Goal: Transaction & Acquisition: Purchase product/service

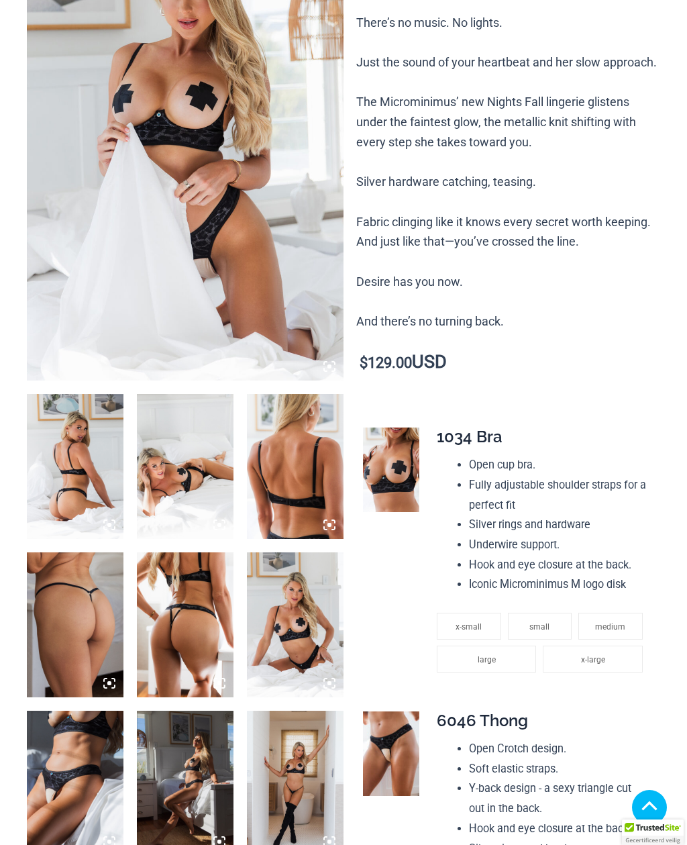
scroll to position [289, 0]
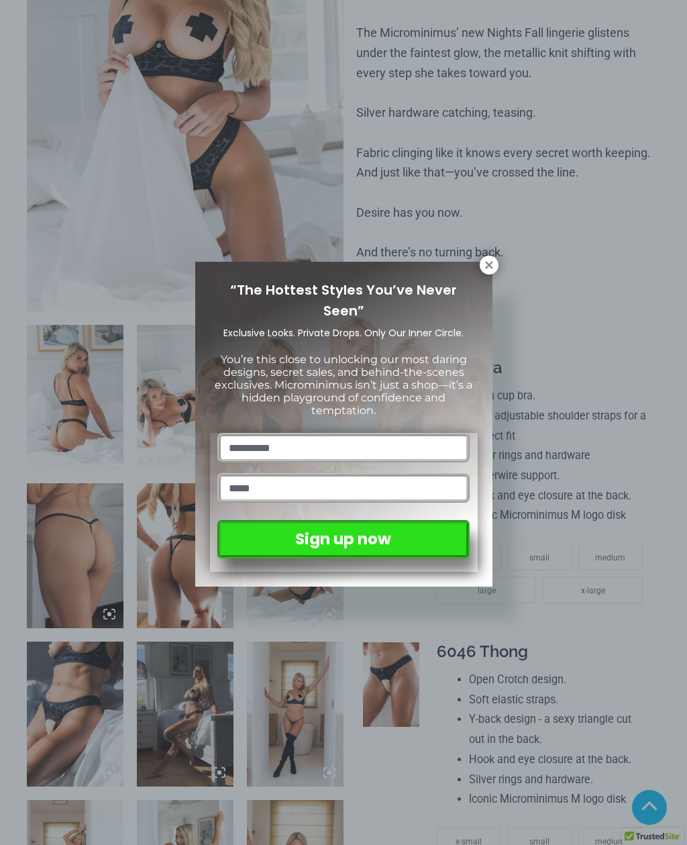
click at [490, 265] on icon at bounding box center [488, 264] width 7 height 7
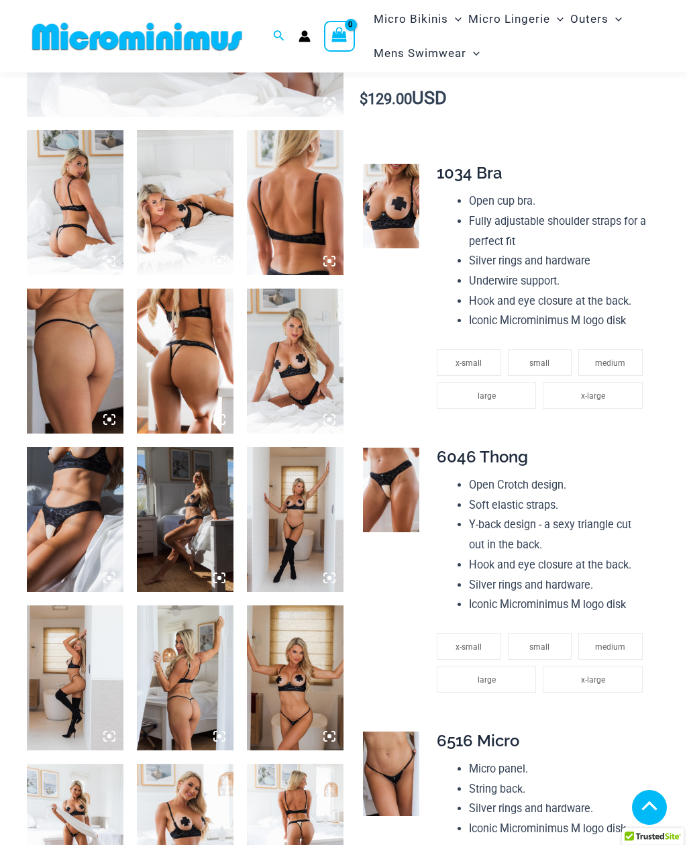
scroll to position [471, 0]
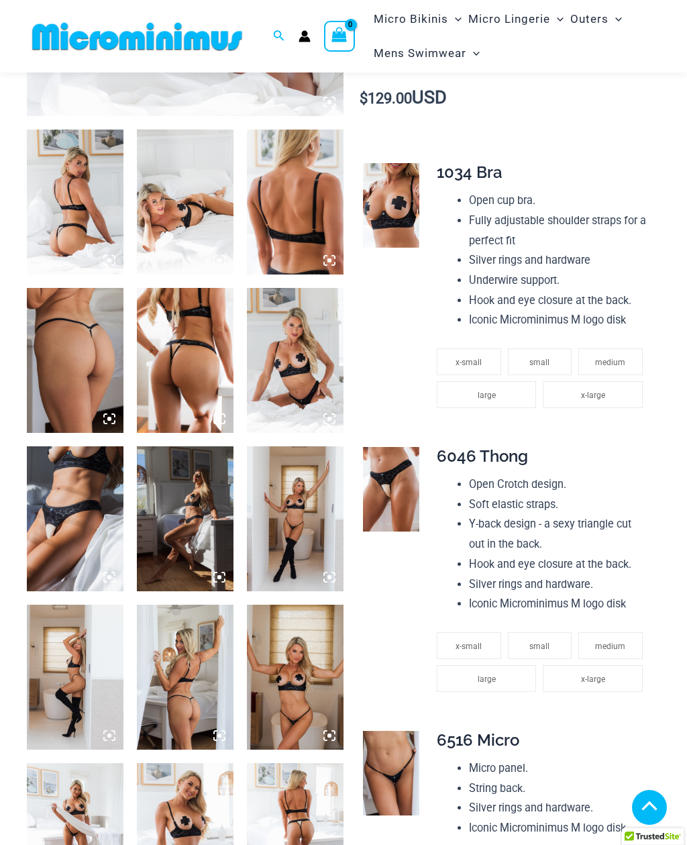
click at [112, 414] on icon at bounding box center [113, 415] width 3 height 3
click at [95, 212] on img at bounding box center [75, 202] width 97 height 145
click at [78, 187] on img at bounding box center [75, 202] width 97 height 145
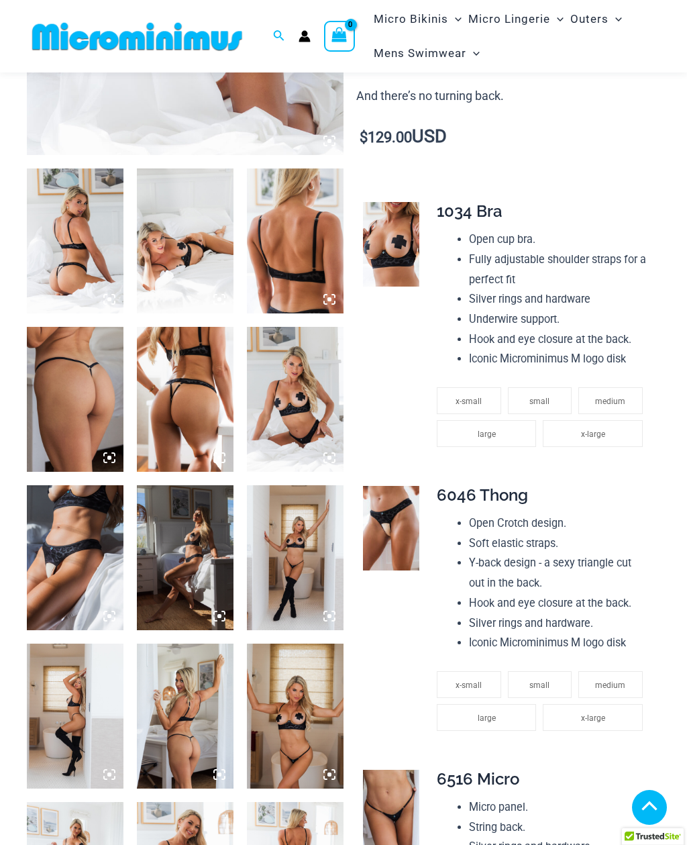
scroll to position [434, 0]
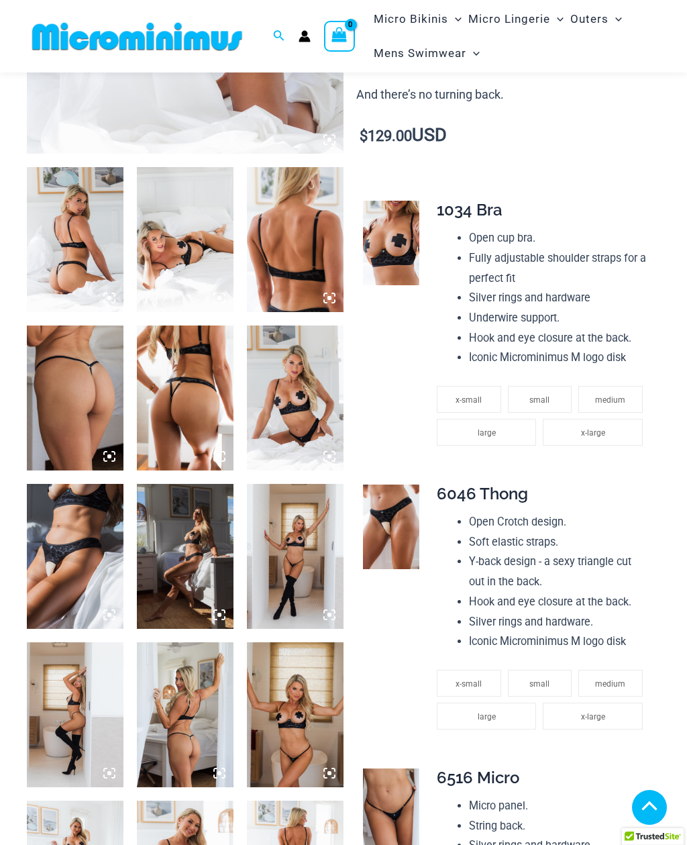
click at [401, 221] on img at bounding box center [391, 243] width 56 height 85
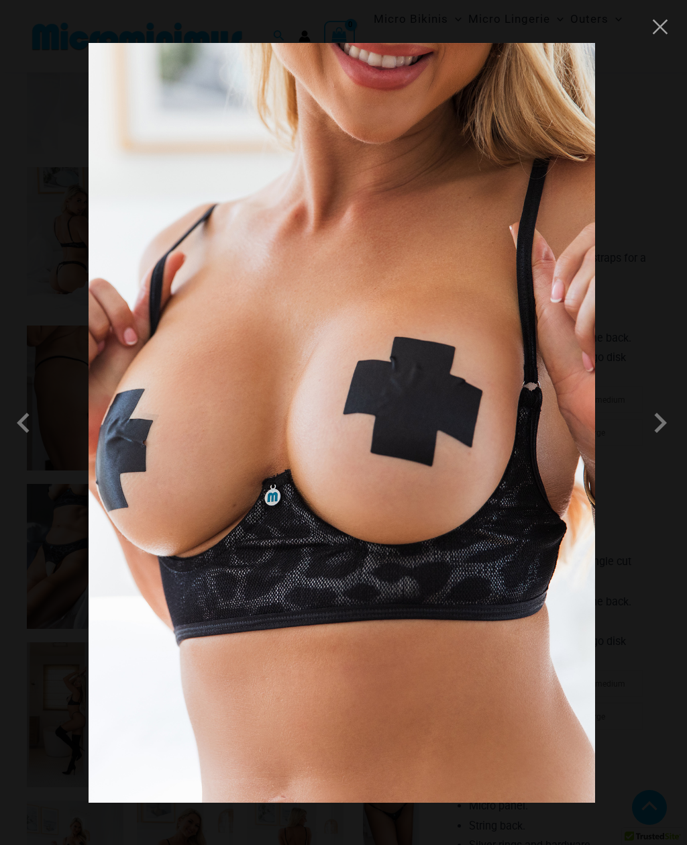
click at [656, 427] on span at bounding box center [660, 423] width 40 height 40
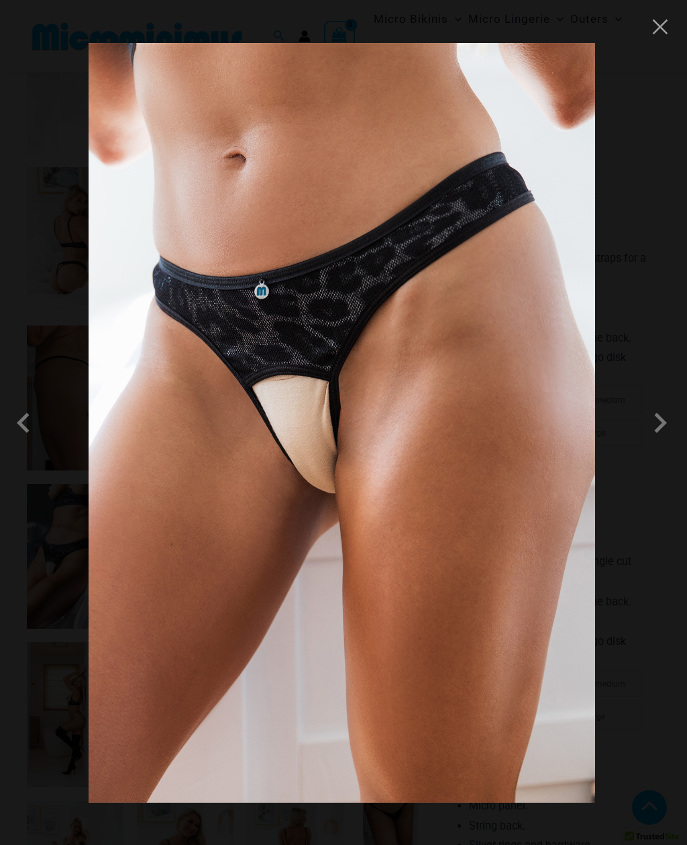
click at [654, 428] on span at bounding box center [660, 423] width 40 height 40
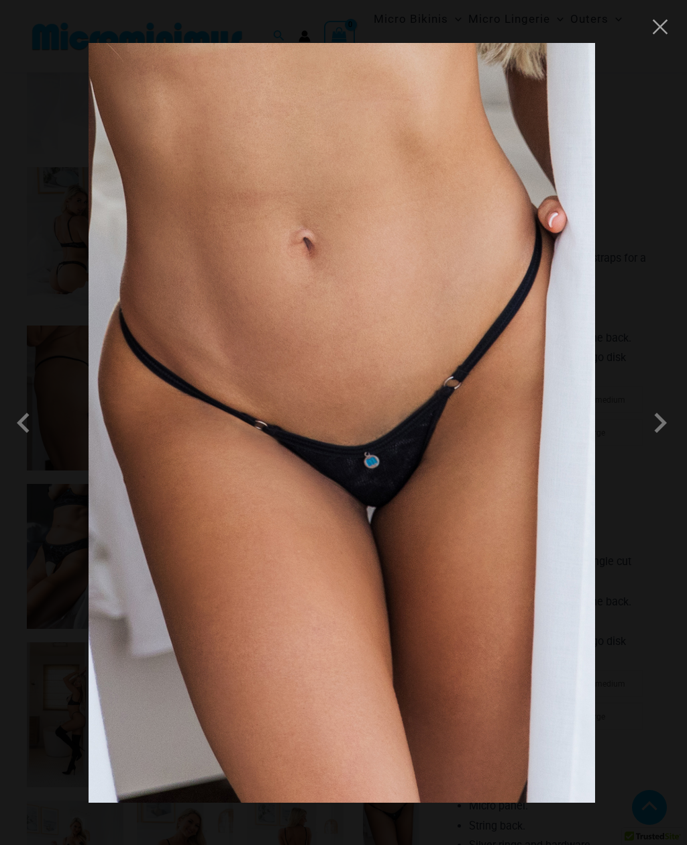
click at [665, 424] on span at bounding box center [660, 423] width 40 height 40
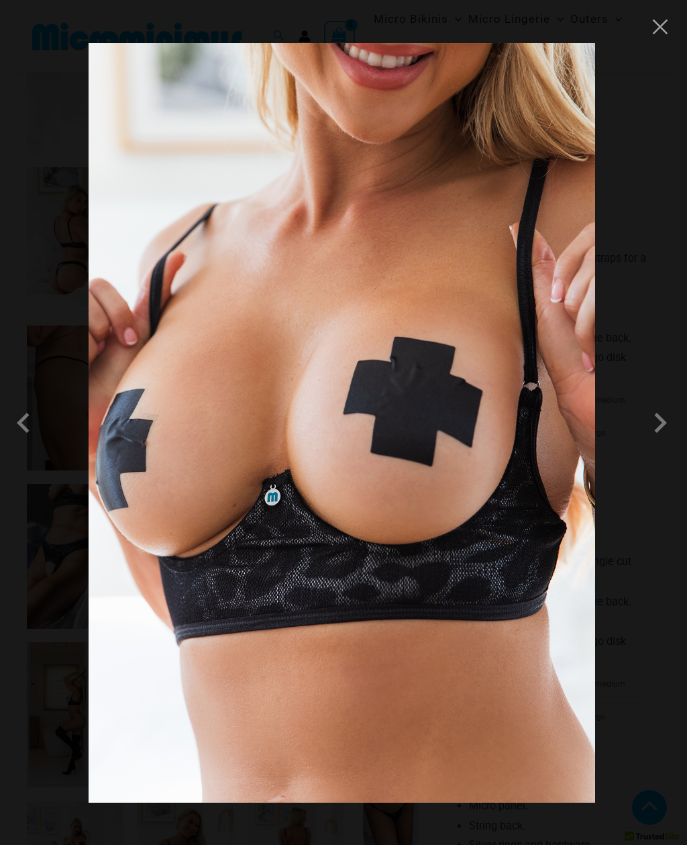
click at [664, 427] on span at bounding box center [660, 423] width 40 height 40
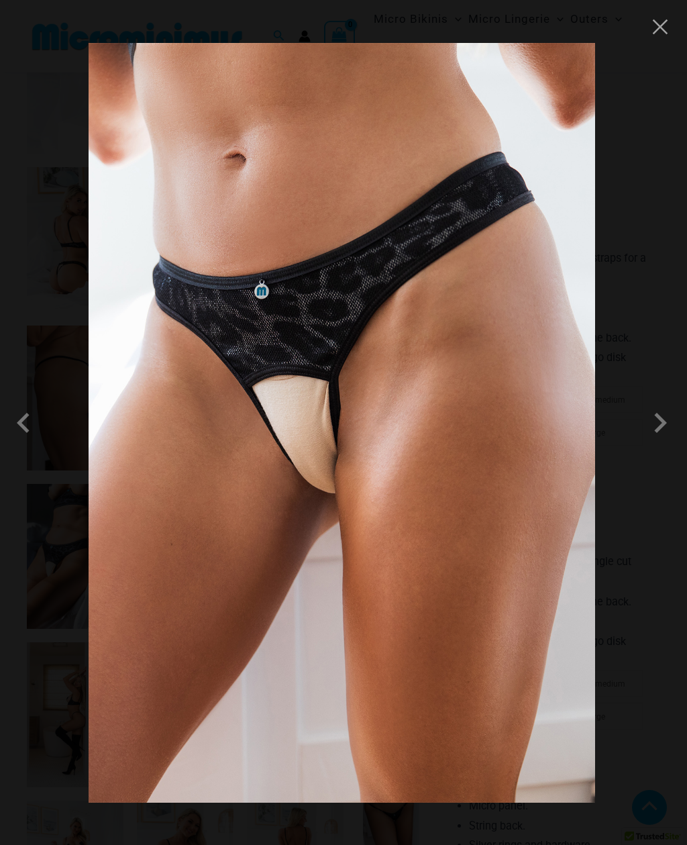
click at [663, 428] on span at bounding box center [660, 423] width 40 height 40
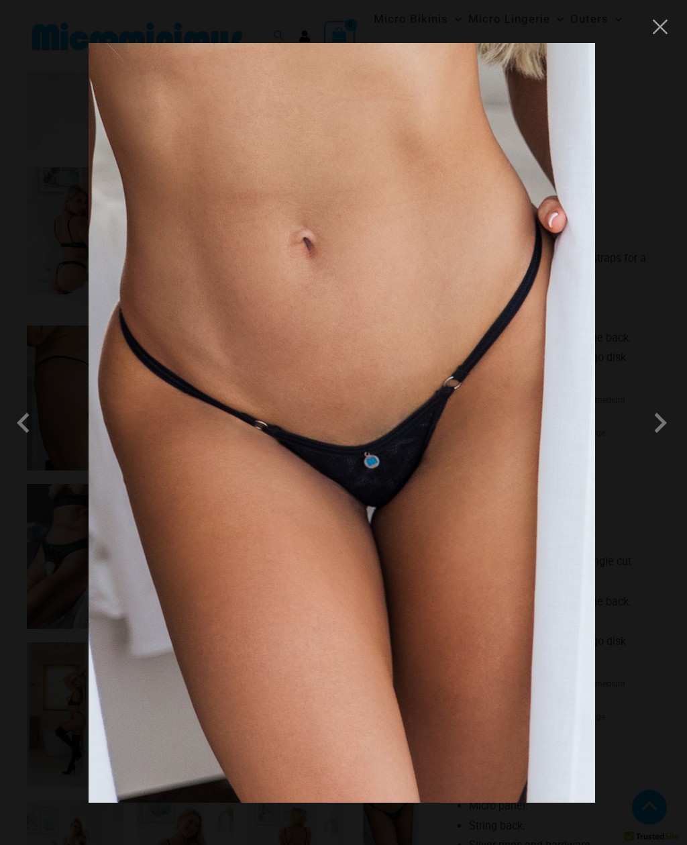
click at [665, 34] on button "Close" at bounding box center [661, 27] width 20 height 20
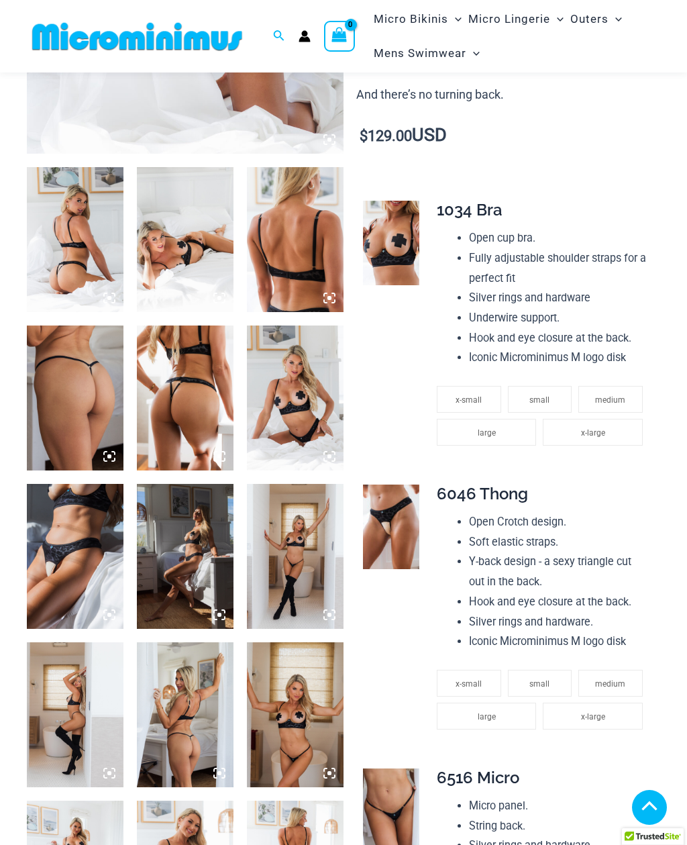
click at [84, 247] on img at bounding box center [75, 239] width 97 height 145
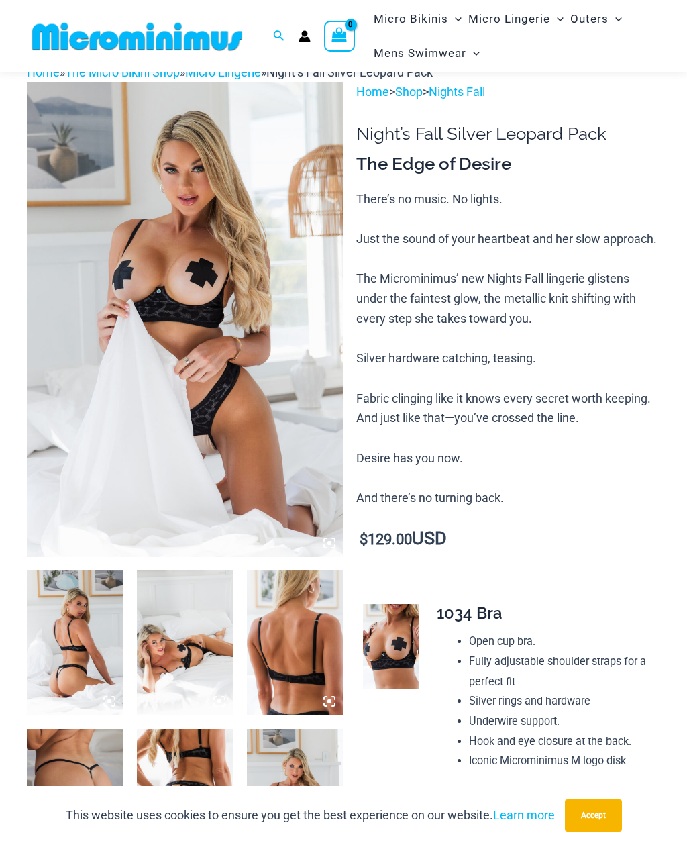
scroll to position [33, 0]
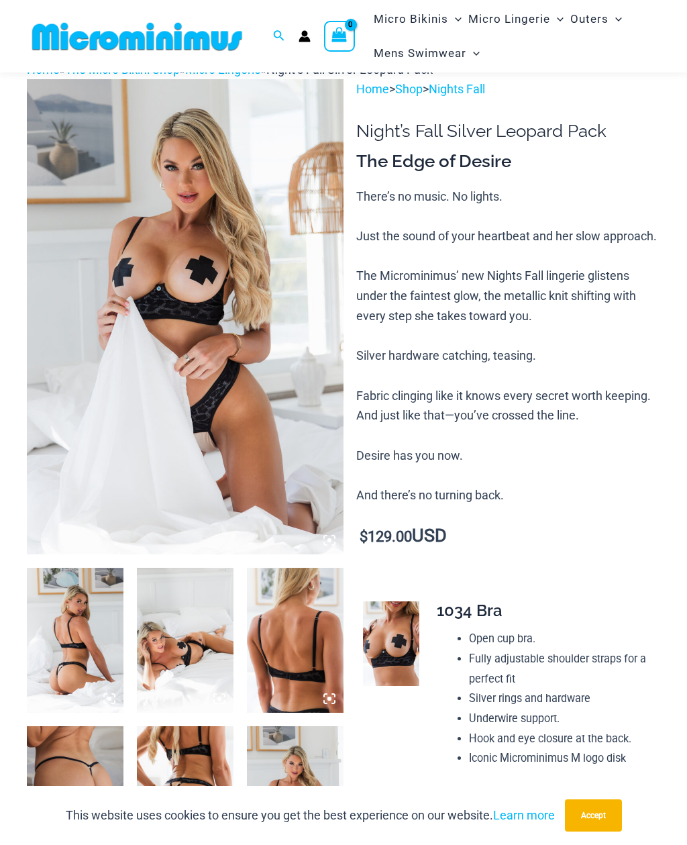
click at [211, 282] on img at bounding box center [185, 316] width 317 height 475
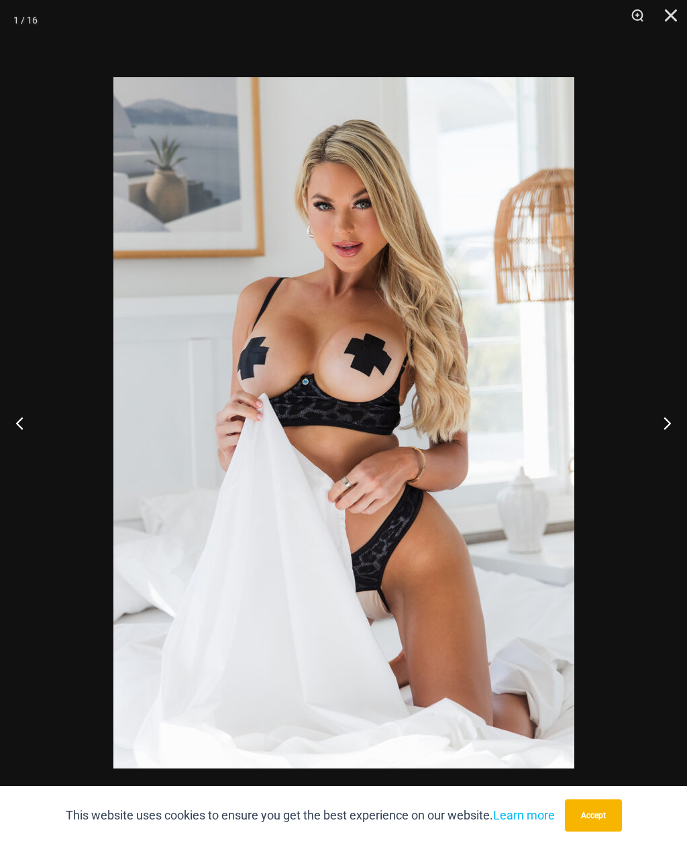
click at [663, 426] on button "Next" at bounding box center [662, 422] width 50 height 67
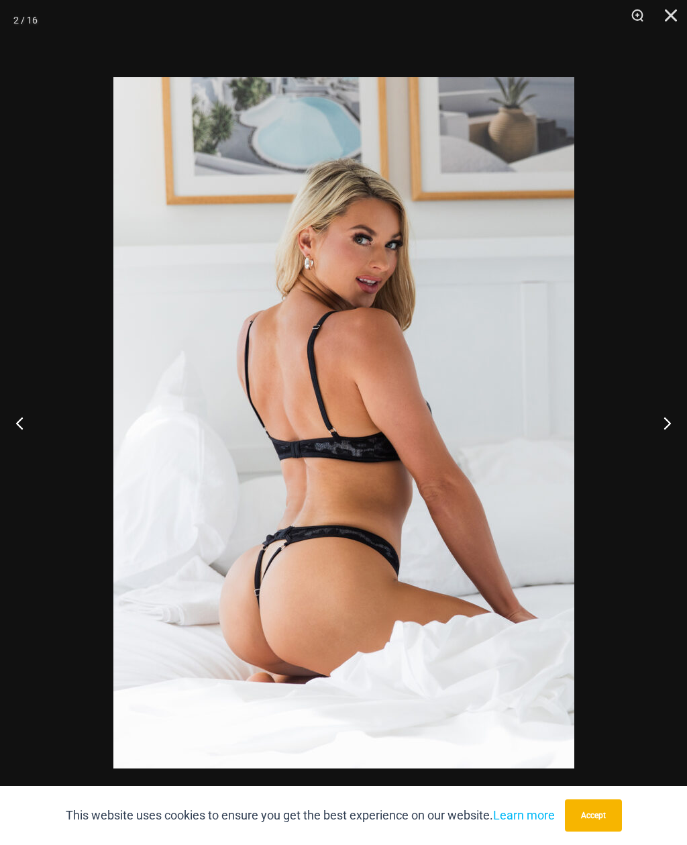
click at [671, 425] on button "Next" at bounding box center [662, 422] width 50 height 67
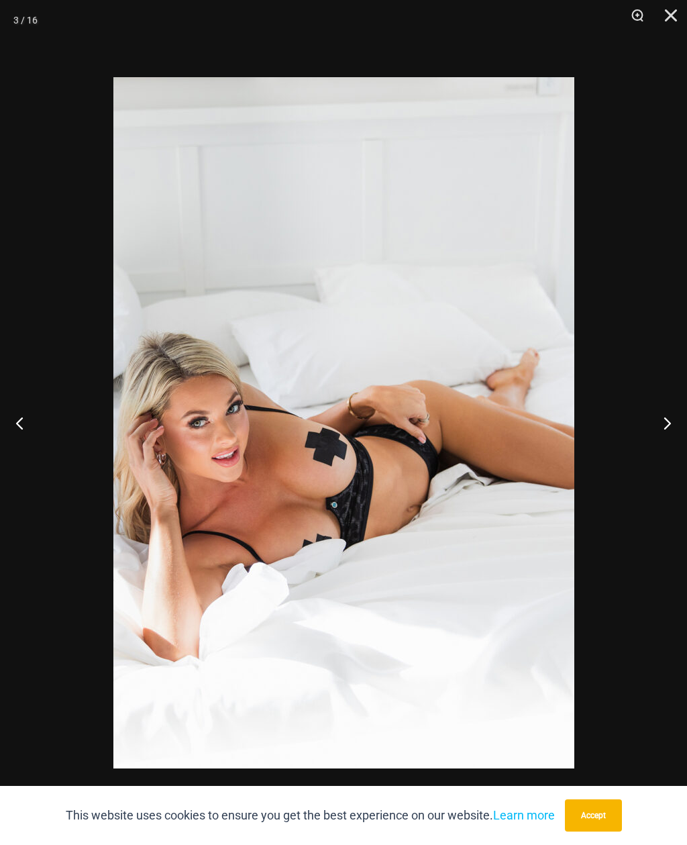
click at [665, 428] on button "Next" at bounding box center [662, 422] width 50 height 67
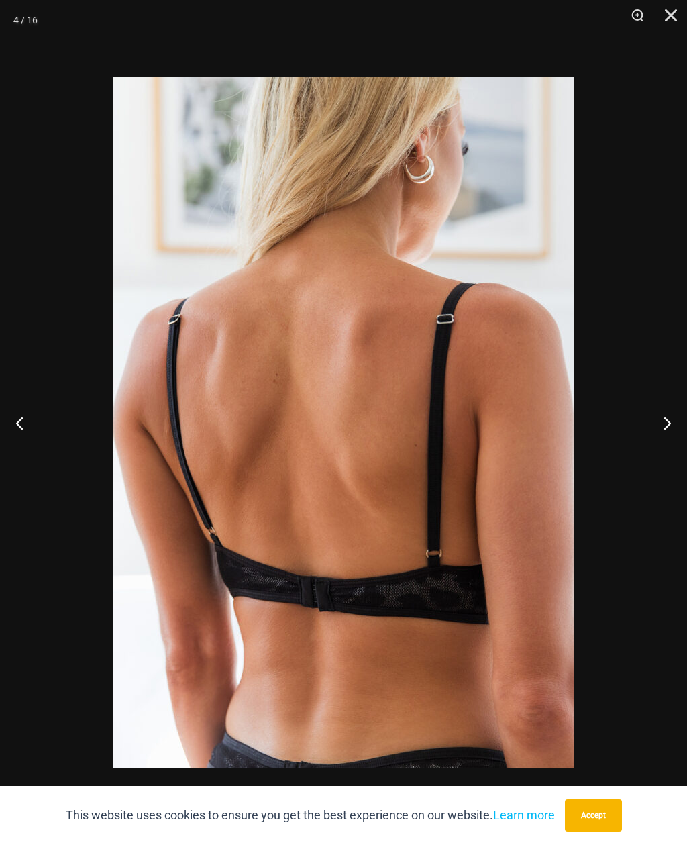
click at [669, 427] on button "Next" at bounding box center [662, 422] width 50 height 67
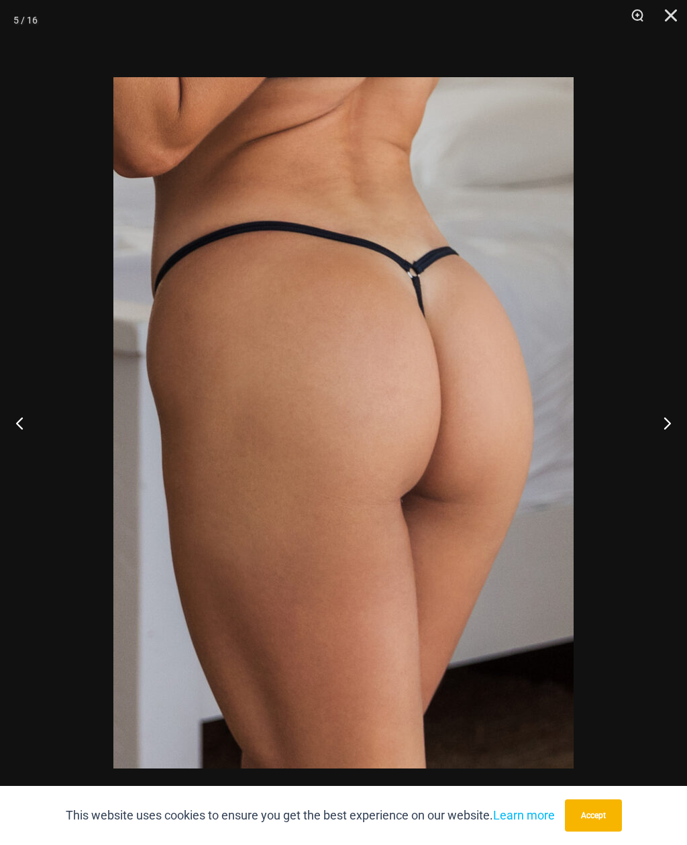
click at [676, 428] on button "Next" at bounding box center [662, 422] width 50 height 67
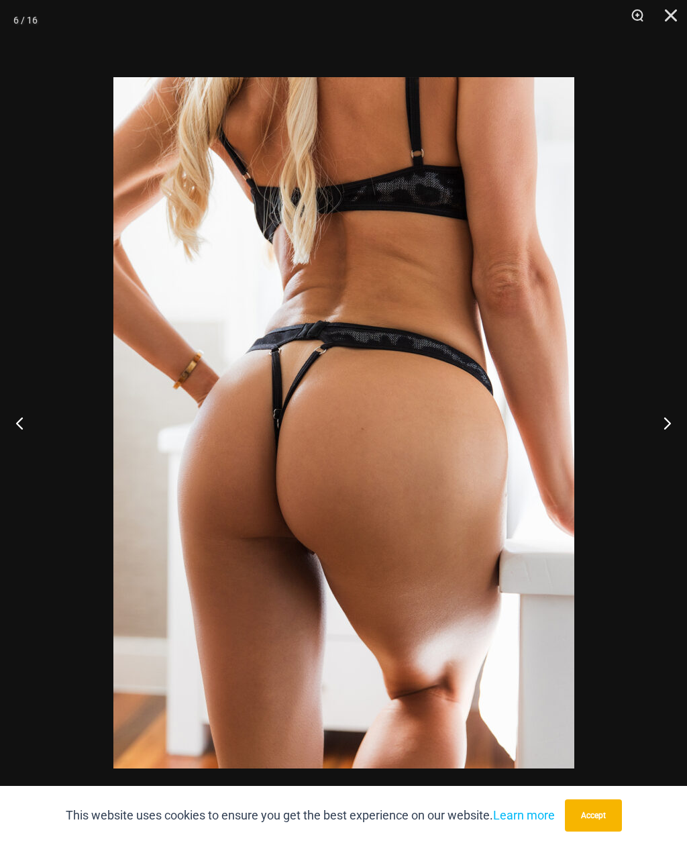
click at [29, 436] on button "Previous" at bounding box center [25, 422] width 50 height 67
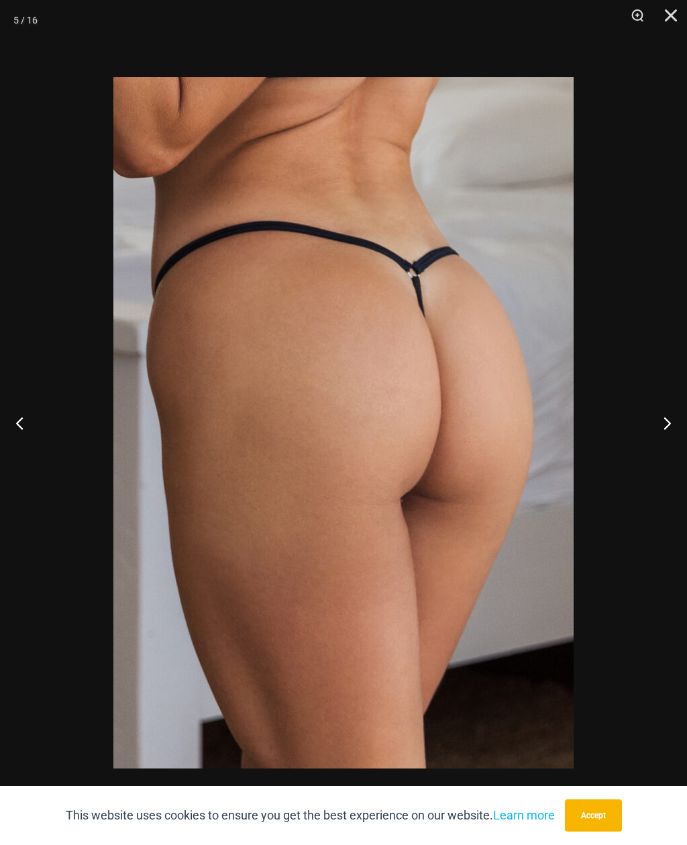
click at [657, 426] on button "Next" at bounding box center [662, 422] width 50 height 67
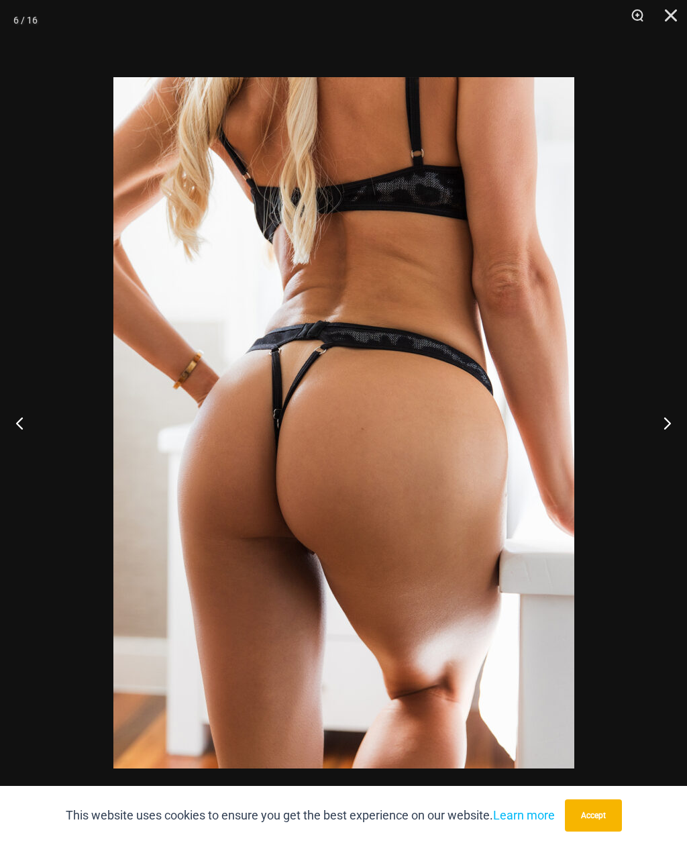
click at [662, 429] on button "Next" at bounding box center [662, 422] width 50 height 67
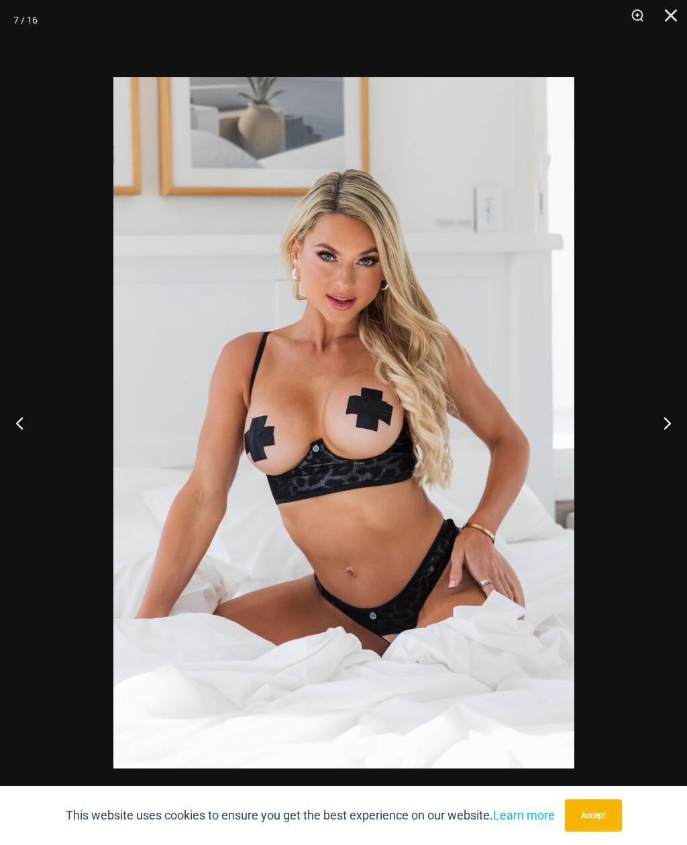
click at [666, 427] on button "Next" at bounding box center [662, 422] width 50 height 67
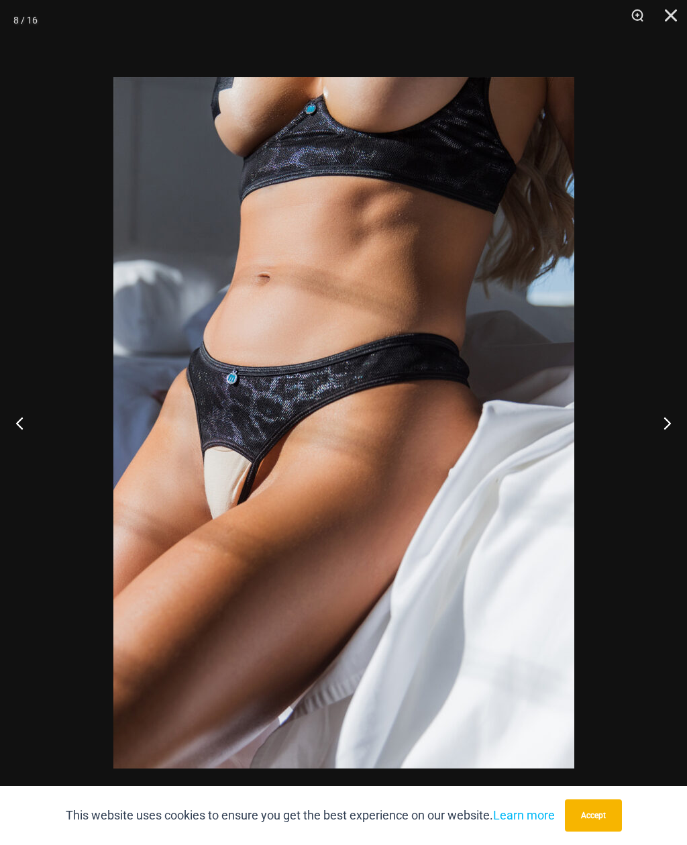
click at [667, 426] on button "Next" at bounding box center [662, 422] width 50 height 67
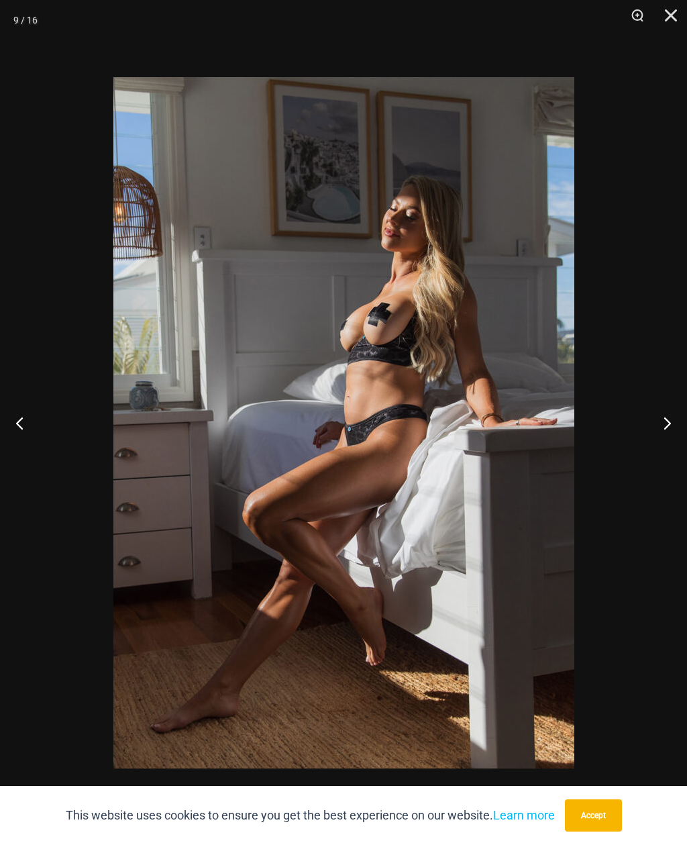
click at [665, 429] on button "Next" at bounding box center [662, 422] width 50 height 67
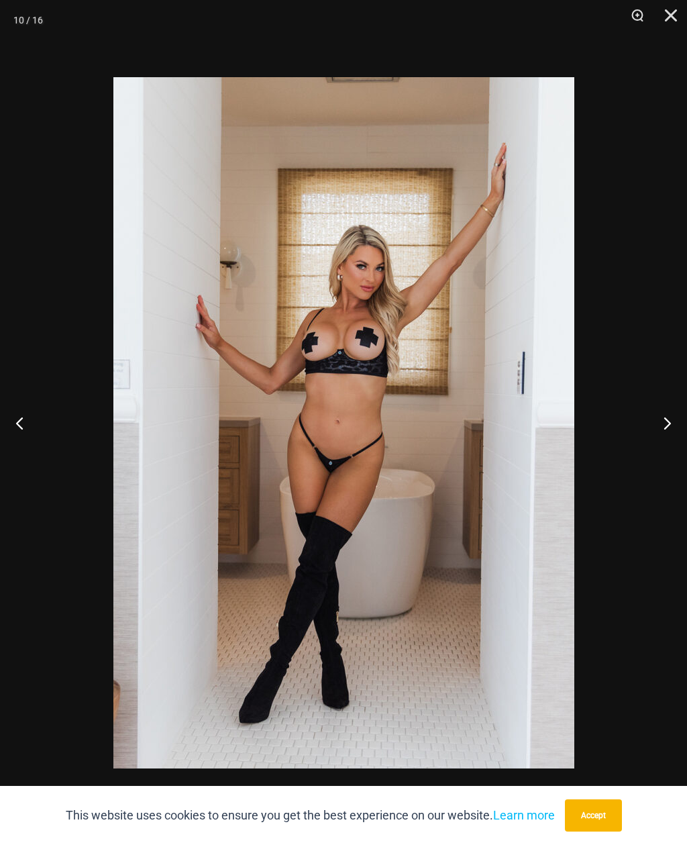
click at [668, 430] on button "Next" at bounding box center [662, 422] width 50 height 67
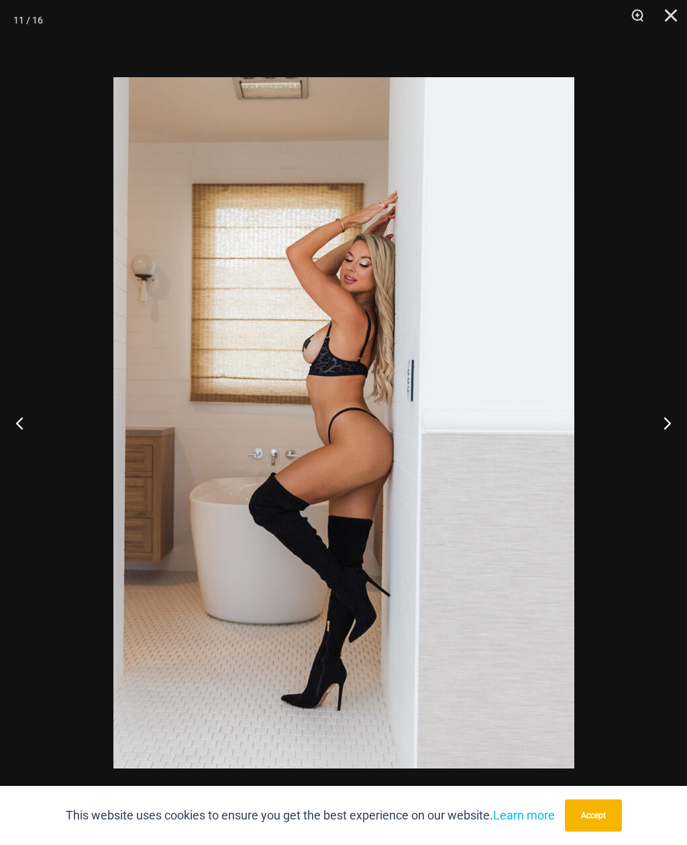
click at [669, 430] on button "Next" at bounding box center [662, 422] width 50 height 67
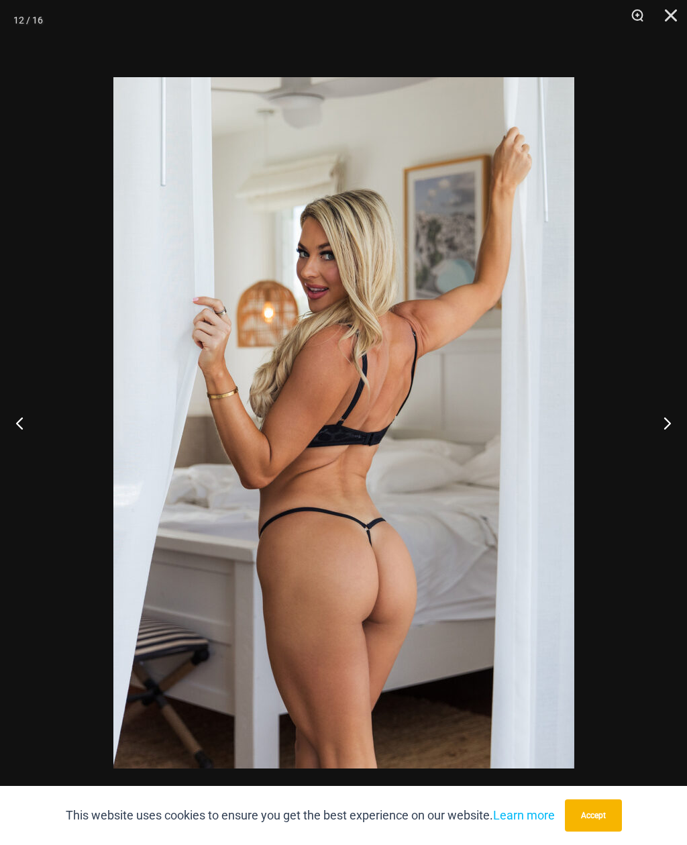
click at [674, 429] on button "Next" at bounding box center [662, 422] width 50 height 67
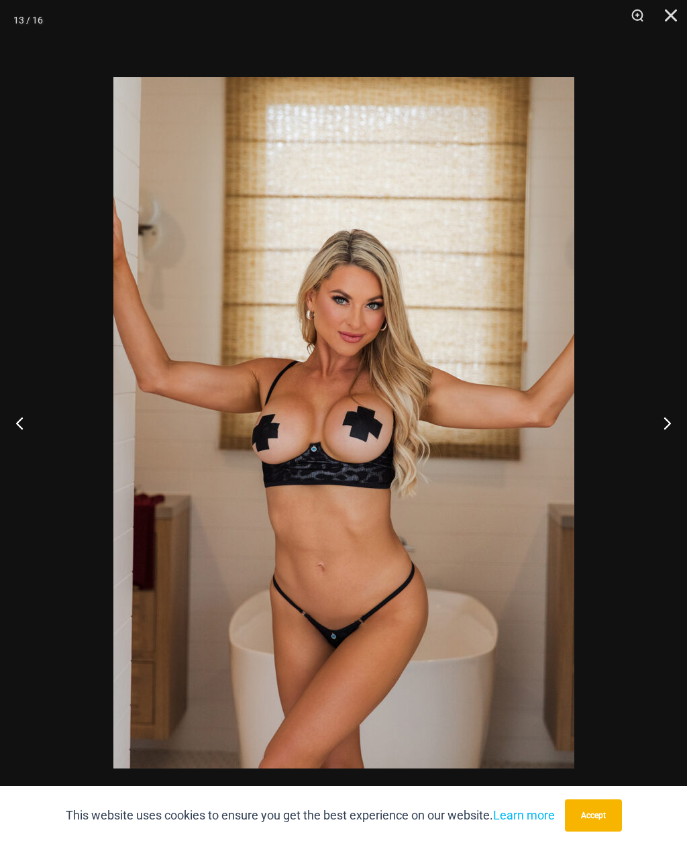
click at [669, 432] on button "Next" at bounding box center [662, 422] width 50 height 67
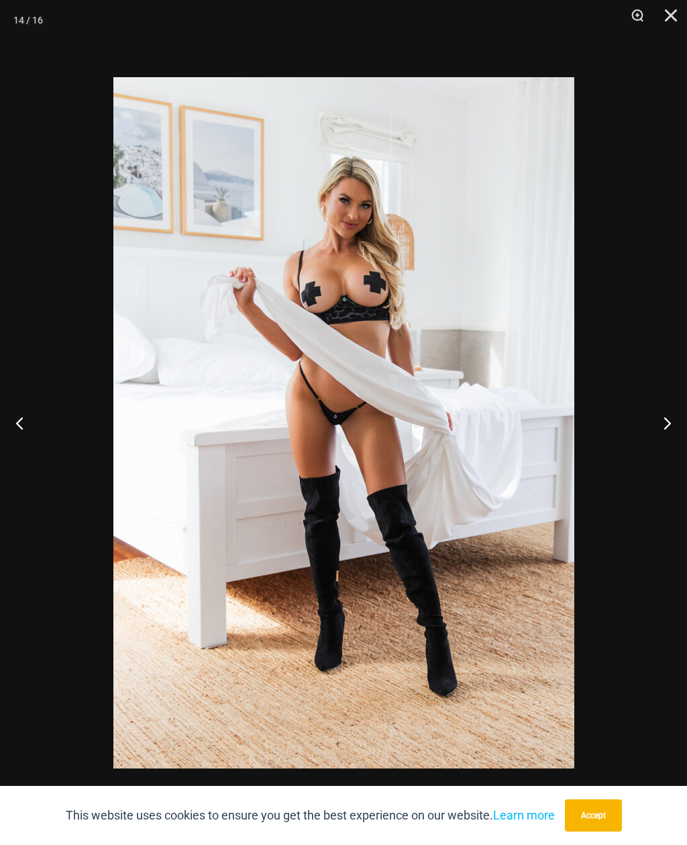
click at [670, 430] on button "Next" at bounding box center [662, 422] width 50 height 67
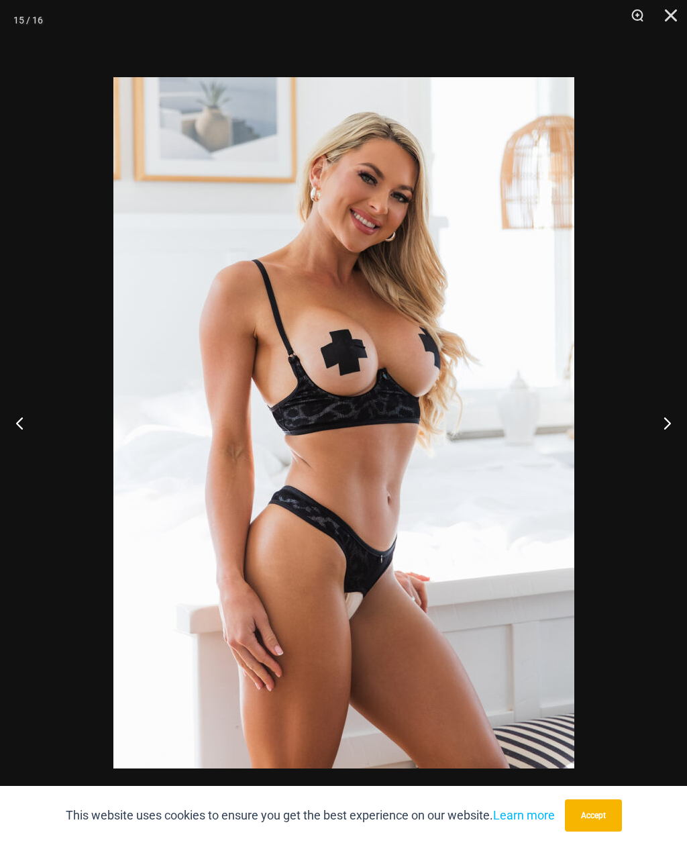
click at [677, 428] on button "Next" at bounding box center [662, 422] width 50 height 67
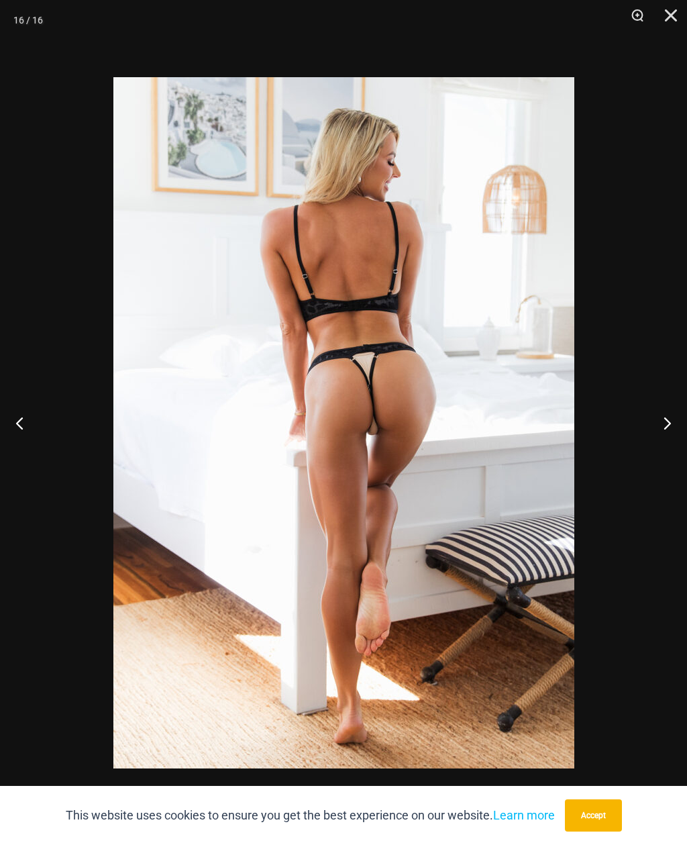
click at [670, 432] on button "Next" at bounding box center [662, 422] width 50 height 67
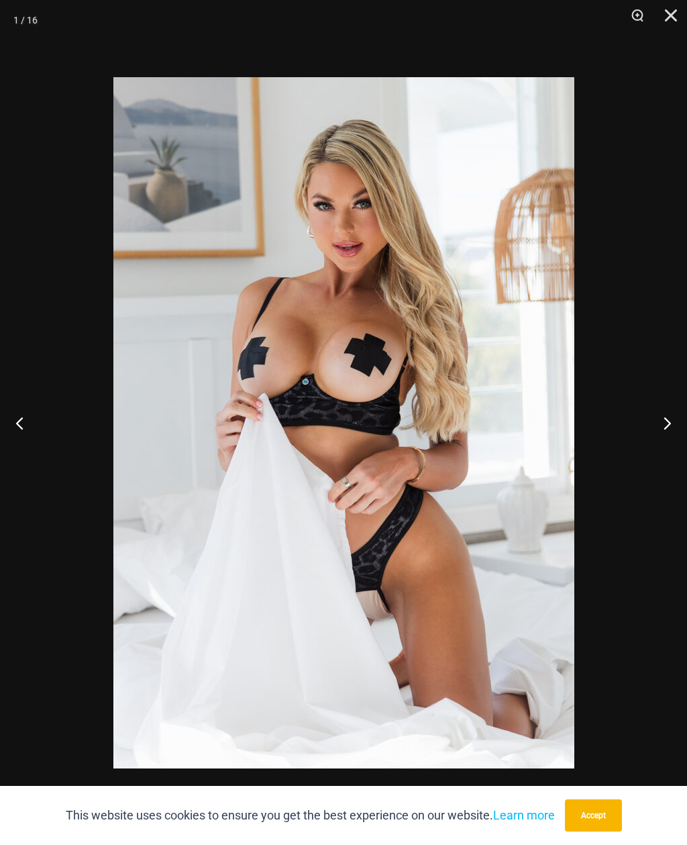
click at [38, 422] on button "Previous" at bounding box center [25, 422] width 50 height 67
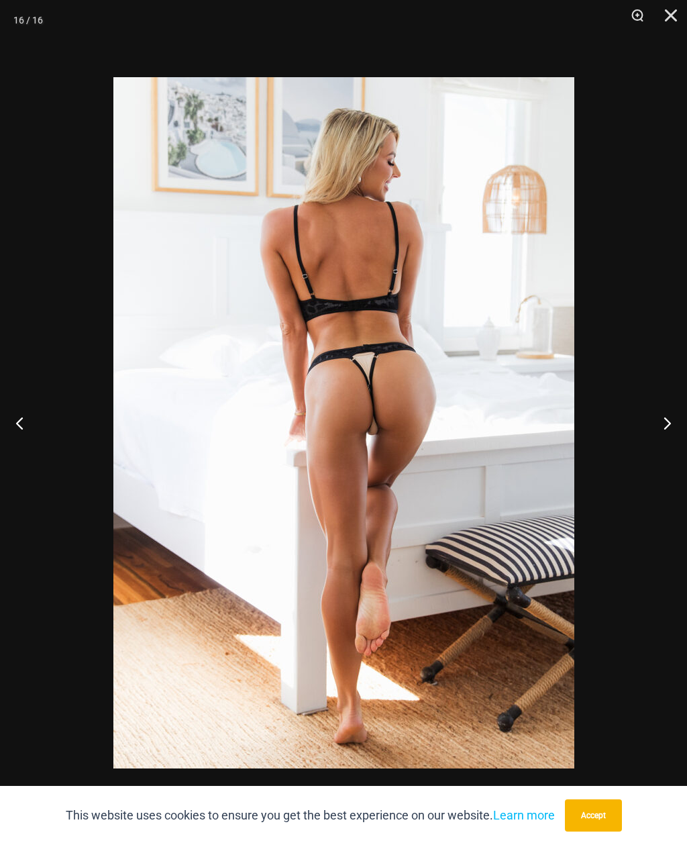
click at [673, 431] on button "Next" at bounding box center [662, 422] width 50 height 67
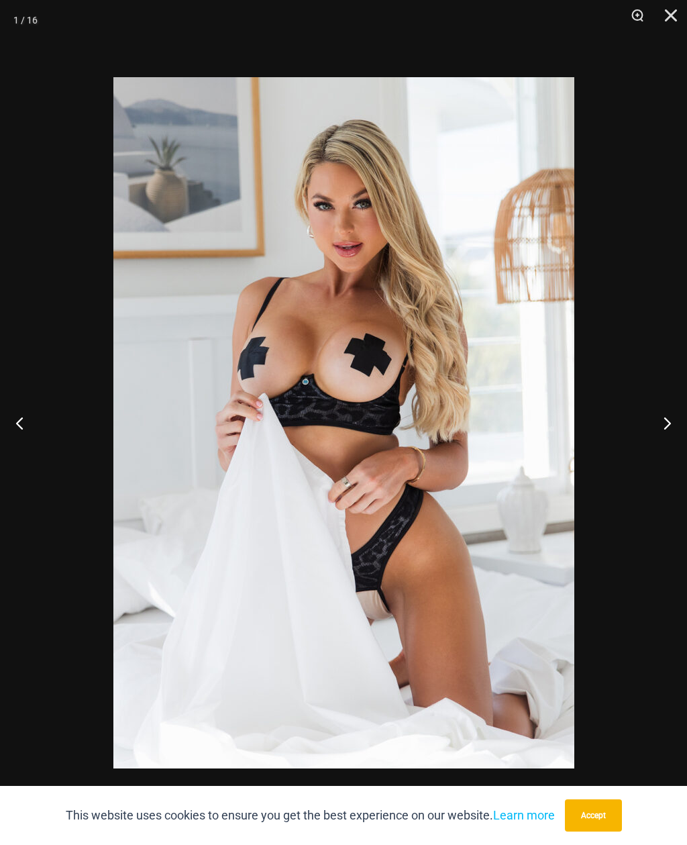
click at [677, 432] on button "Next" at bounding box center [662, 422] width 50 height 67
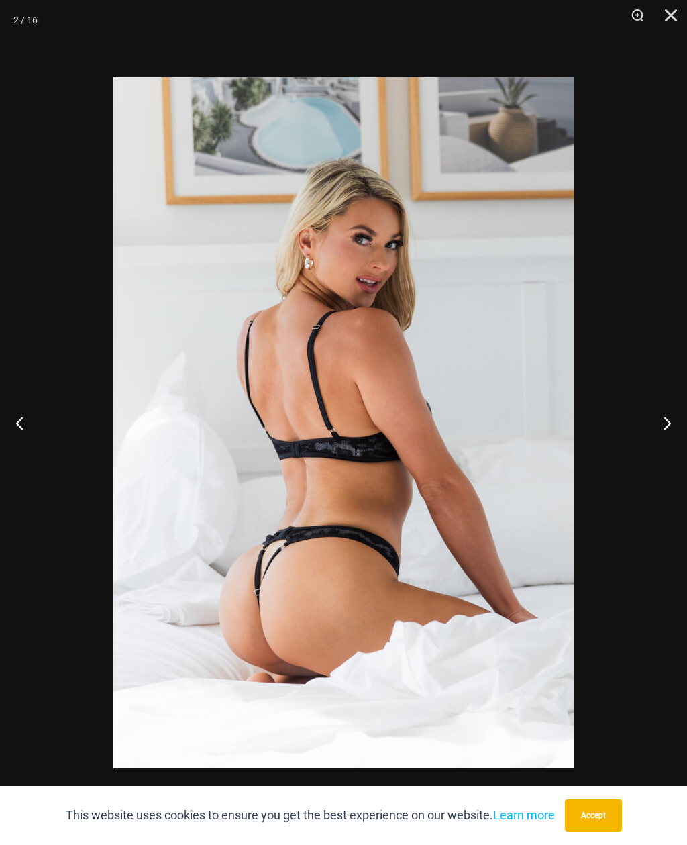
click at [680, 430] on button "Next" at bounding box center [662, 422] width 50 height 67
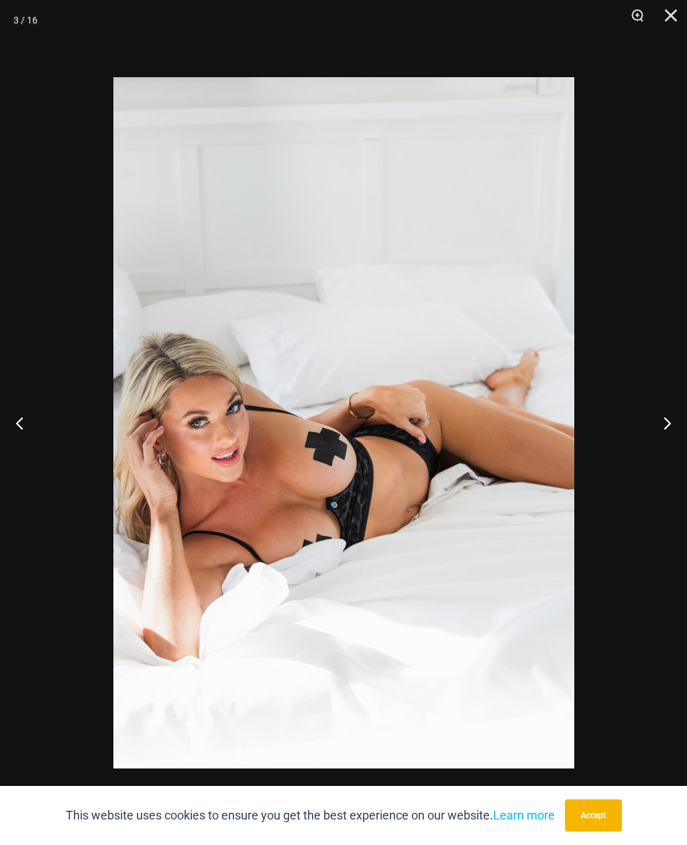
click at [680, 430] on button "Next" at bounding box center [662, 422] width 50 height 67
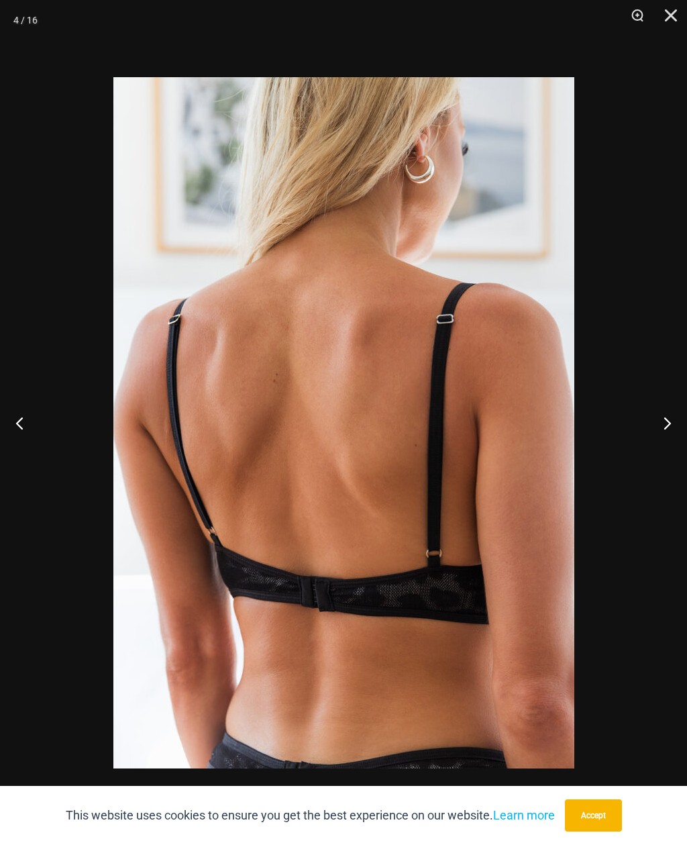
click at [683, 428] on button "Next" at bounding box center [662, 422] width 50 height 67
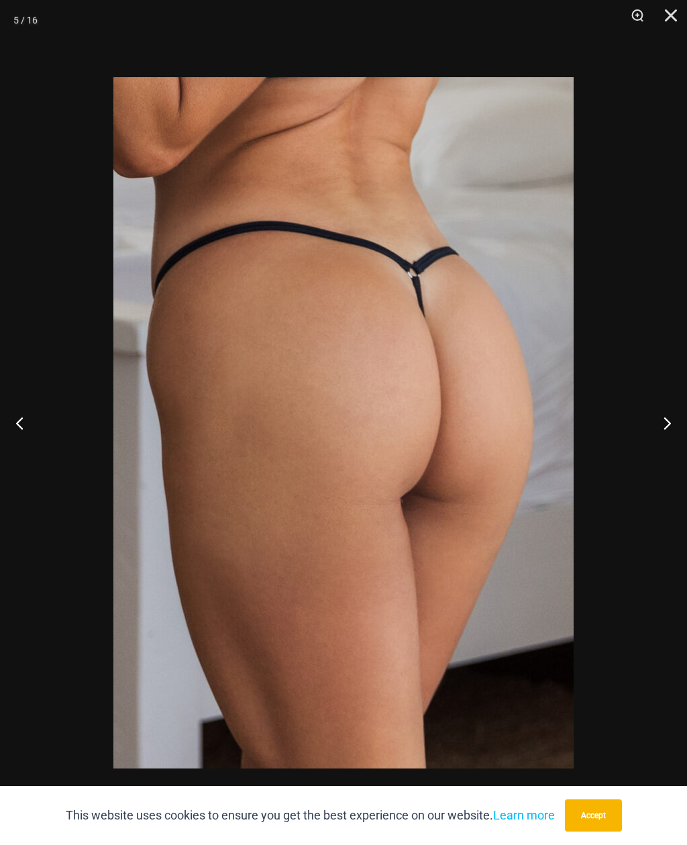
click at [679, 9] on button "Close" at bounding box center [667, 20] width 34 height 40
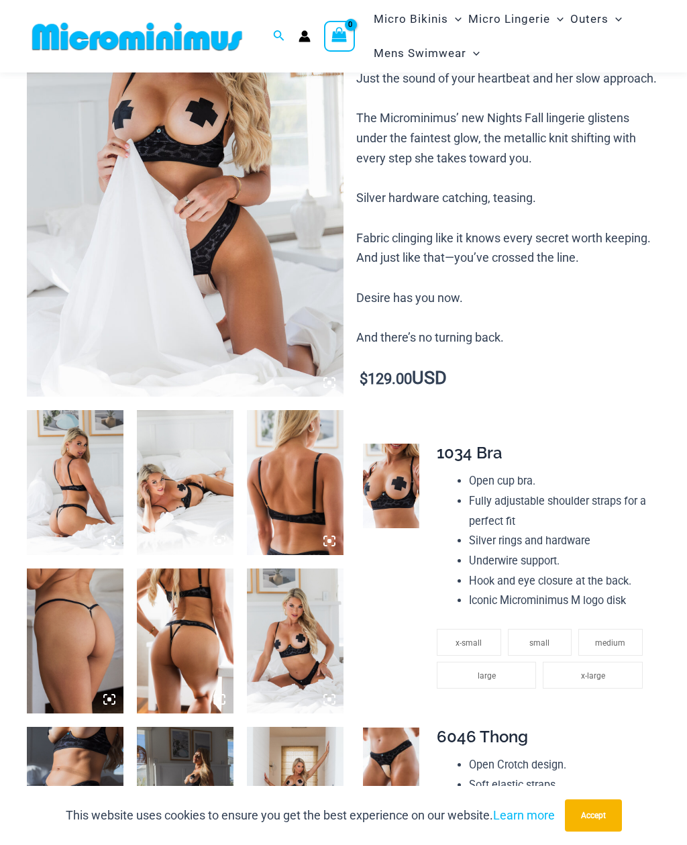
scroll to position [180, 0]
